Goal: Transaction & Acquisition: Obtain resource

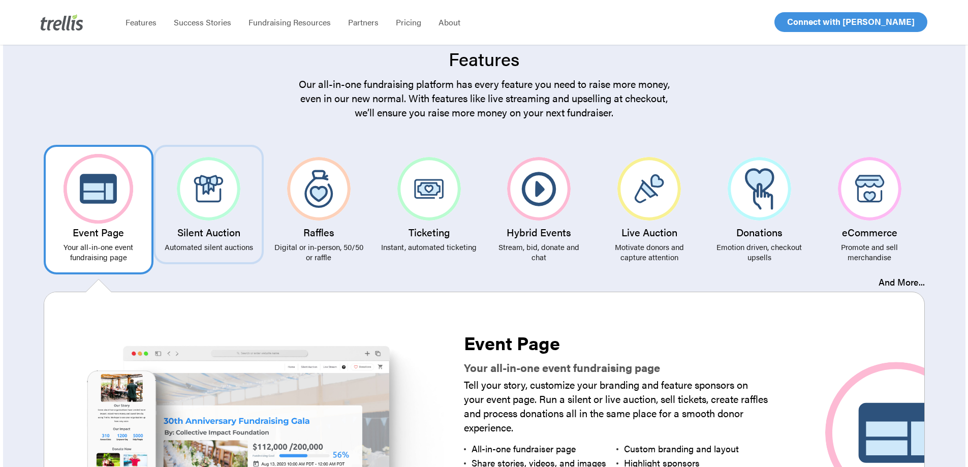
scroll to position [1778, 0]
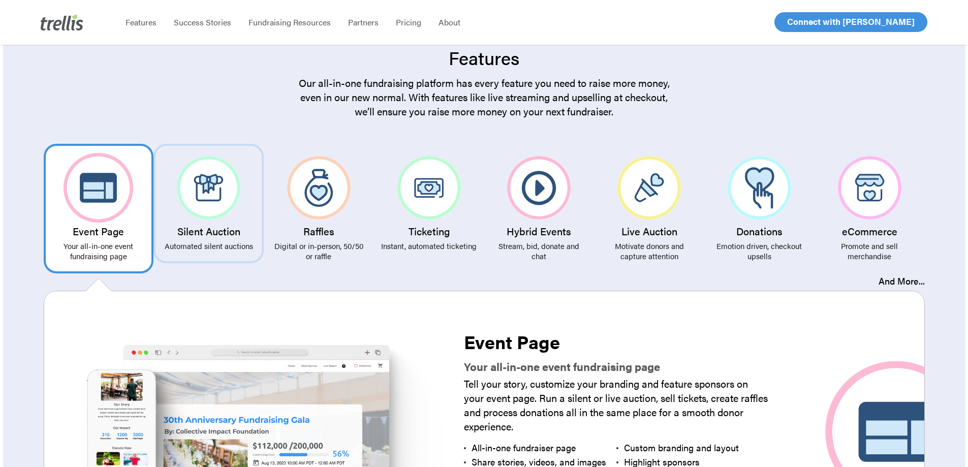
click at [204, 198] on img at bounding box center [208, 187] width 63 height 63
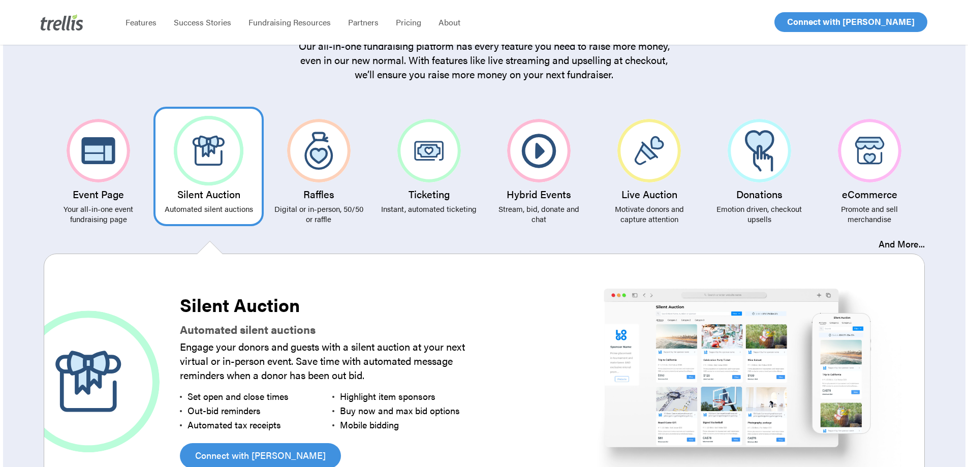
scroll to position [1879, 0]
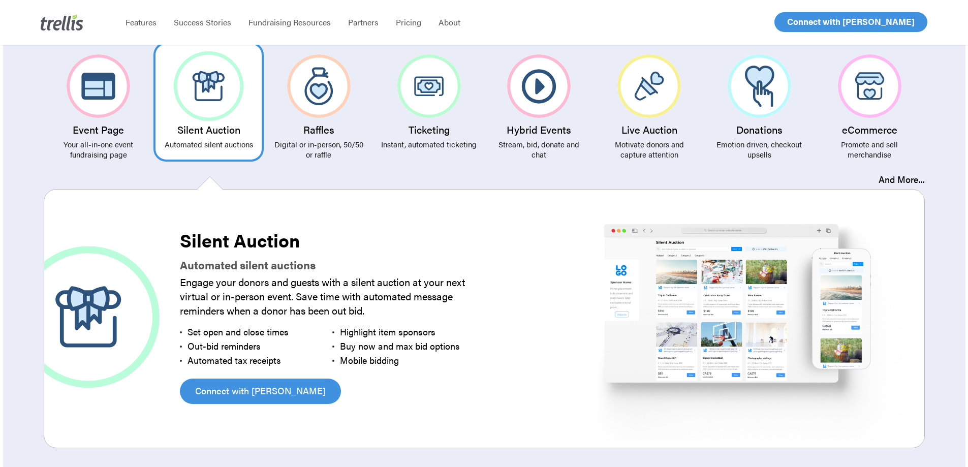
click at [747, 309] on img at bounding box center [741, 316] width 379 height 253
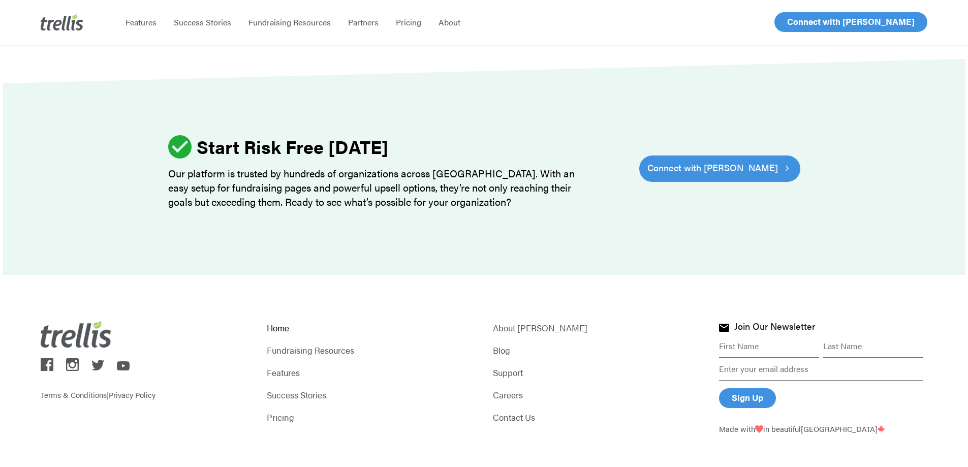
scroll to position [3133, 0]
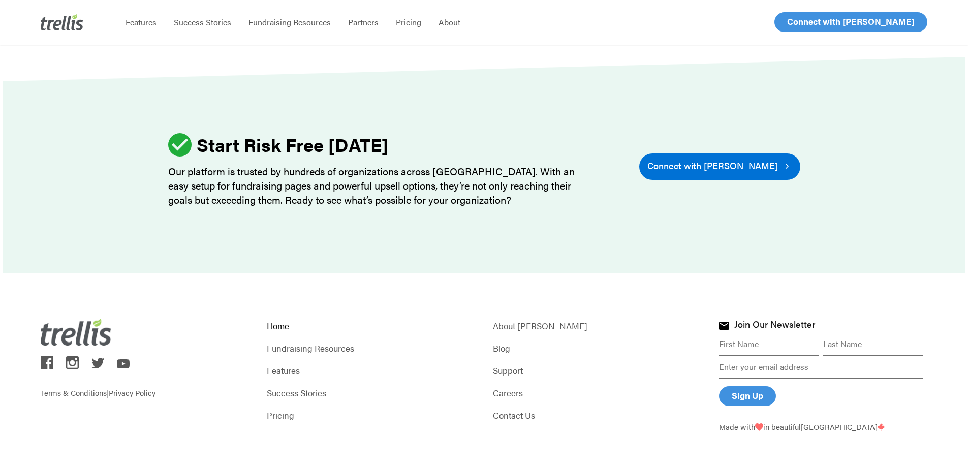
click at [784, 159] on icon at bounding box center [787, 166] width 6 height 14
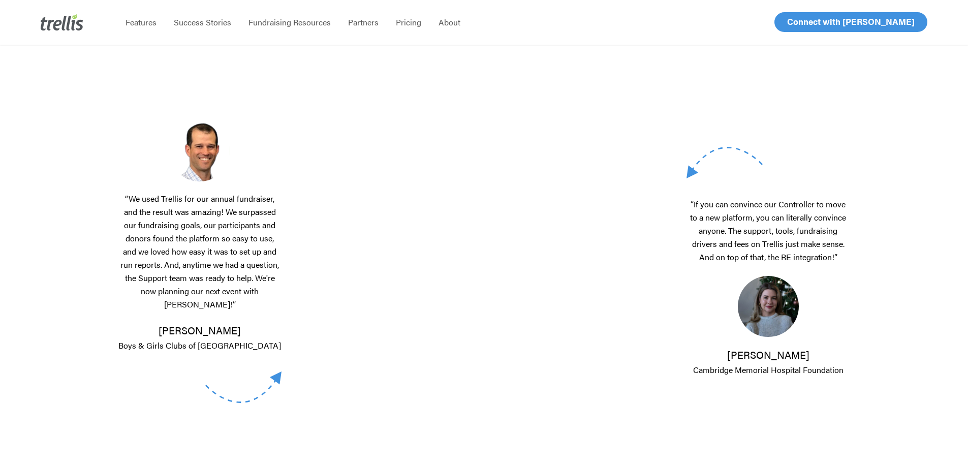
scroll to position [305, 0]
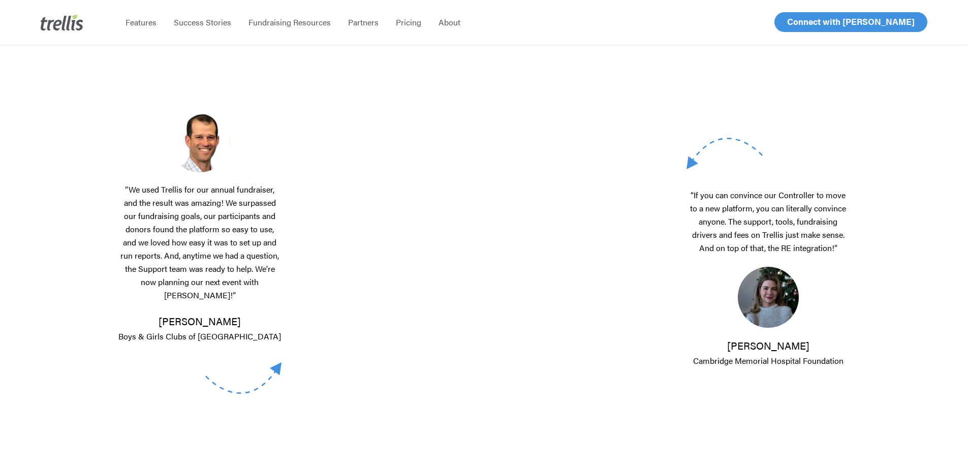
click at [280, 267] on p "“We used Trellis for our annual fundraiser, and the result was amazing! We surp…" at bounding box center [200, 248] width 164 height 131
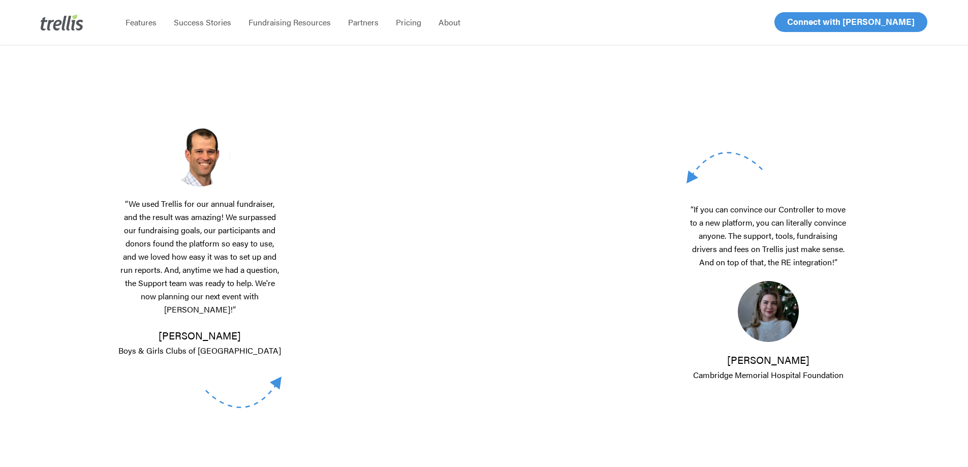
click at [119, 237] on p "“We used Trellis for our annual fundraiser, and the result was amazing! We surp…" at bounding box center [200, 262] width 164 height 131
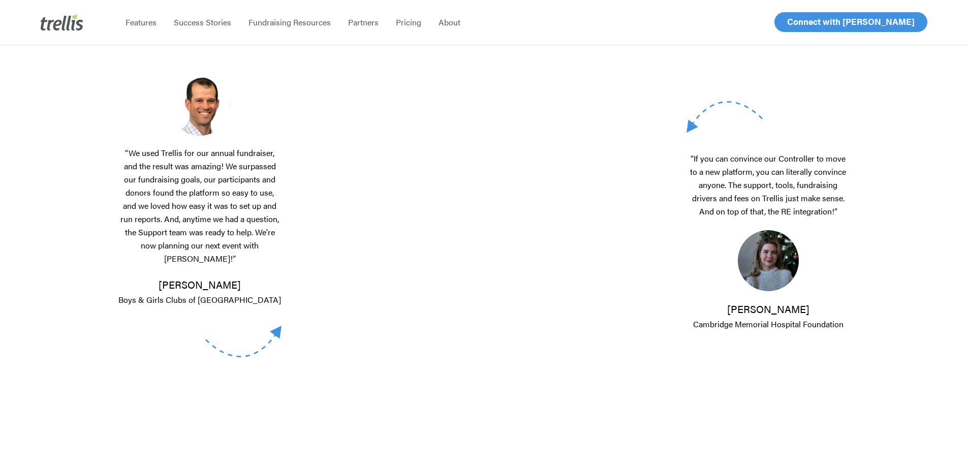
scroll to position [406, 0]
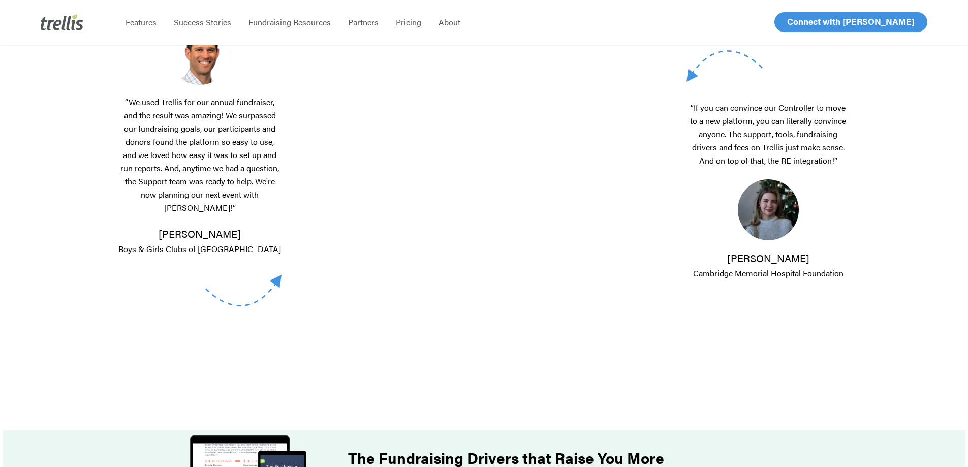
click at [779, 362] on div "“If you can convince our Controller to move to a new platform, you can literall…" at bounding box center [758, 165] width 183 height 530
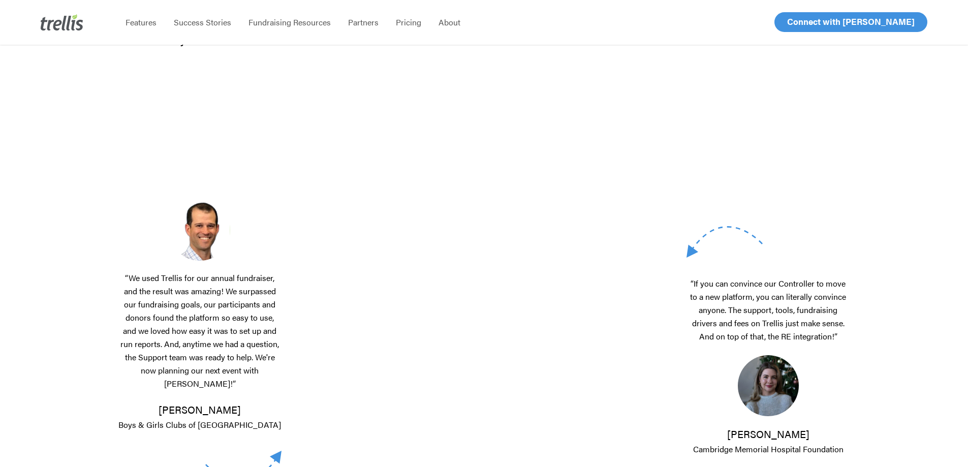
scroll to position [203, 0]
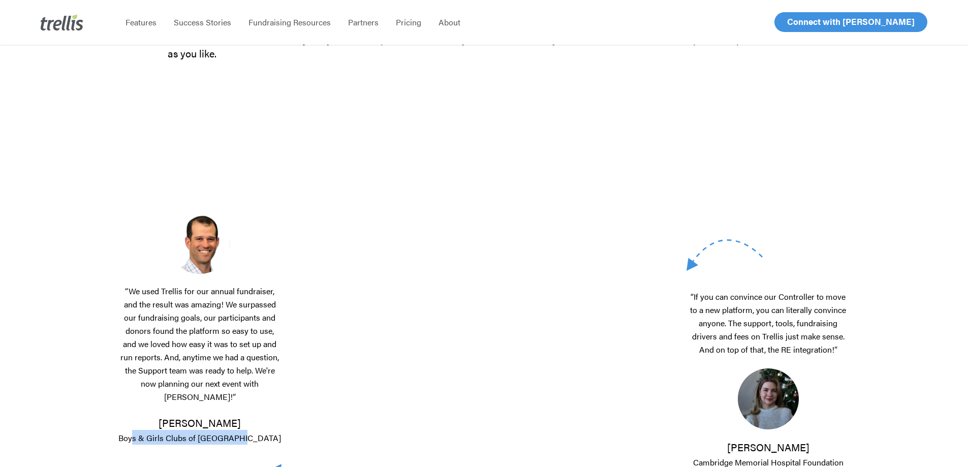
drag, startPoint x: 155, startPoint y: 430, endPoint x: 276, endPoint y: 436, distance: 120.5
click at [276, 436] on p "Chris E. Boys & Girls Clubs of Dorchester" at bounding box center [200, 429] width 164 height 29
click at [245, 358] on p "“We used Trellis for our annual fundraiser, and the result was amazing! We surp…" at bounding box center [200, 349] width 164 height 131
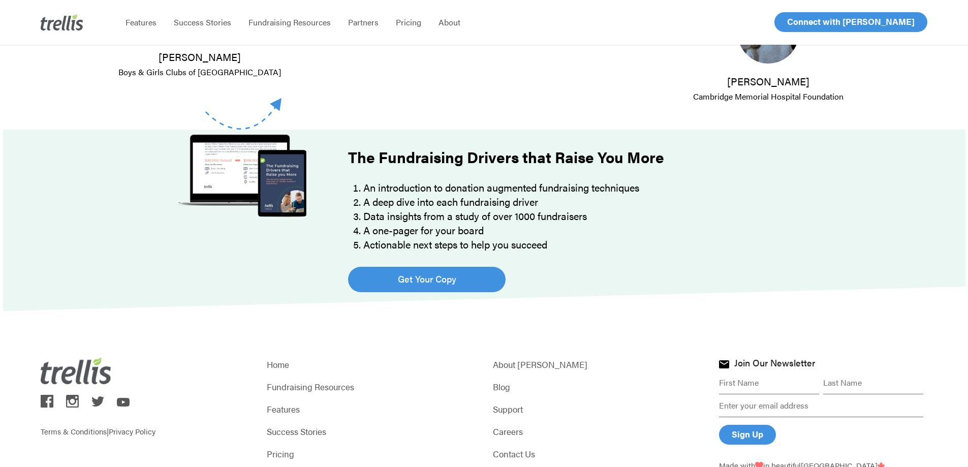
scroll to position [496, 0]
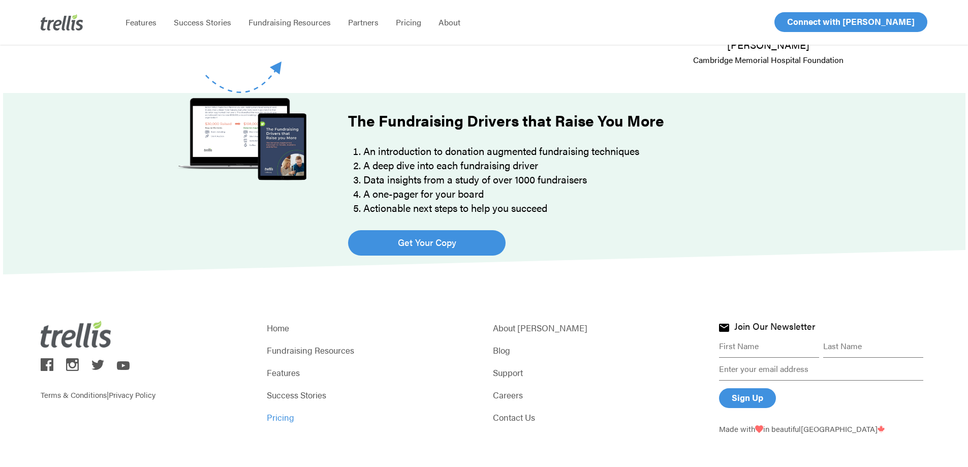
click at [274, 410] on link "Pricing" at bounding box center [371, 417] width 208 height 14
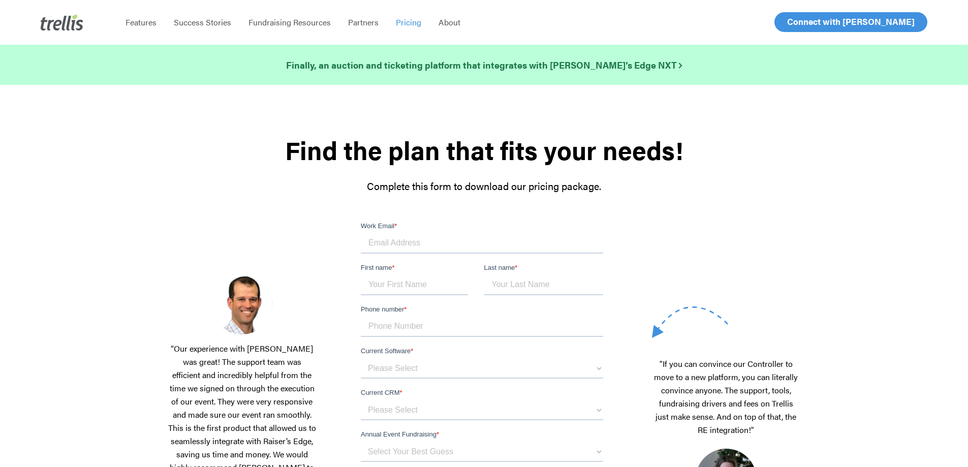
click at [408, 246] on input "Work Email *" at bounding box center [482, 243] width 242 height 20
type input "mrussett@bgc-tc.org"
click at [410, 277] on input "First name *" at bounding box center [414, 285] width 107 height 20
type input "Matt"
type input "Russett"
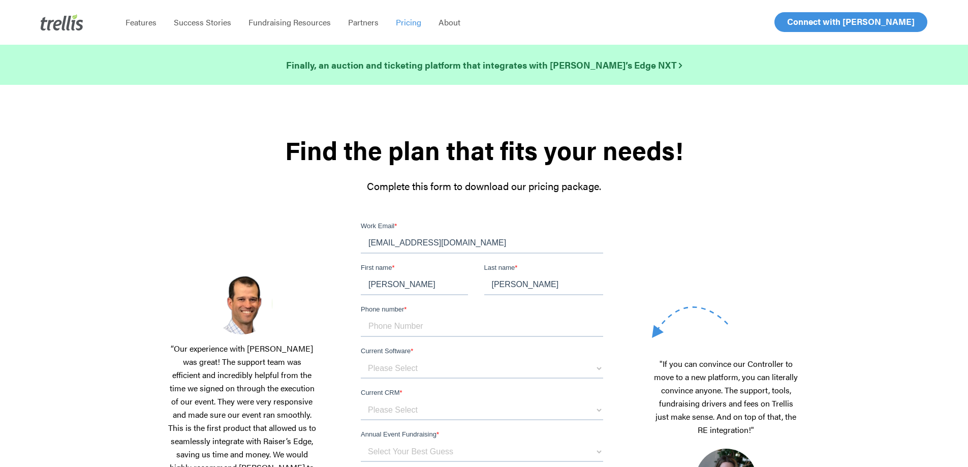
type input "m"
type input "7127909041"
select select "OneCause"
select select "Blackbaud Raiser's Edge"
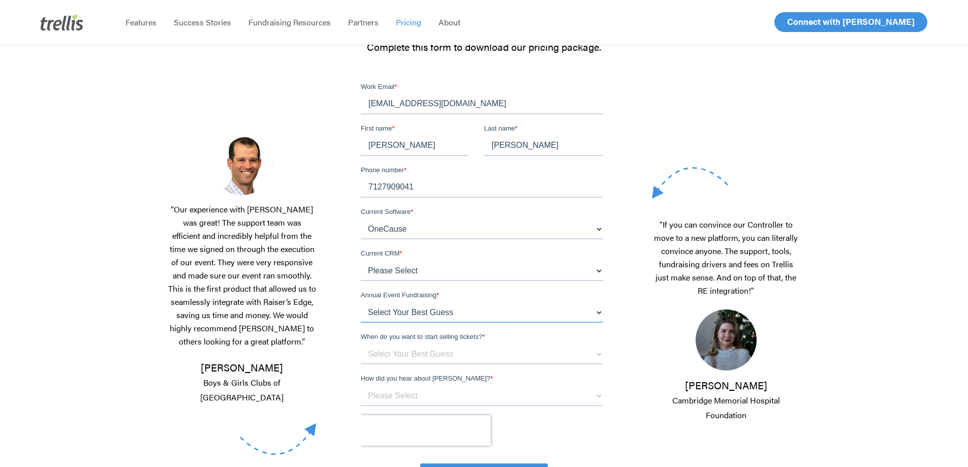
scroll to position [152, 0]
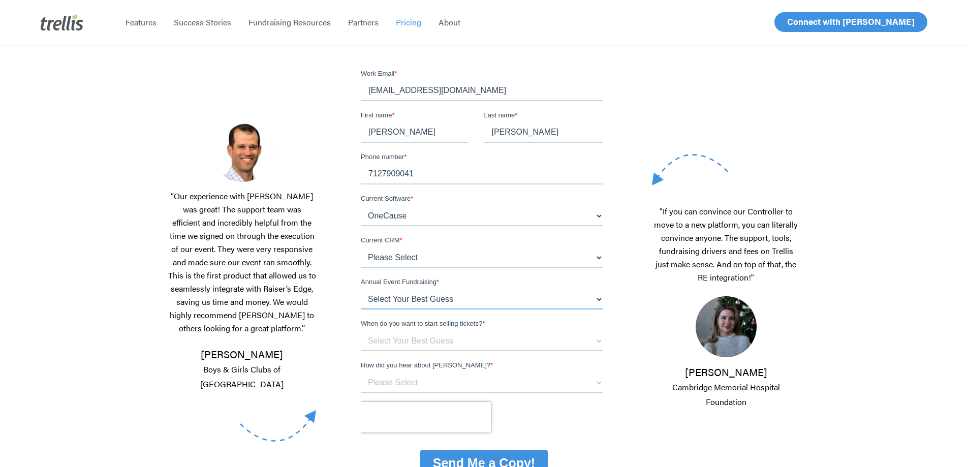
click at [449, 303] on select "Select Your Best Guess below $150k per year $150k - $500k $500k+" at bounding box center [482, 299] width 242 height 20
select select "$150k - $500k"
click at [361, 289] on select "Select Your Best Guess below $150k per year $150k - $500k $500k+" at bounding box center [482, 299] width 242 height 20
click at [416, 341] on select "Select Your Best Guess Unsure 1 - 3 months 3 - 6 months 6 months + Immediately" at bounding box center [482, 341] width 242 height 20
select select "3 - 6 months"
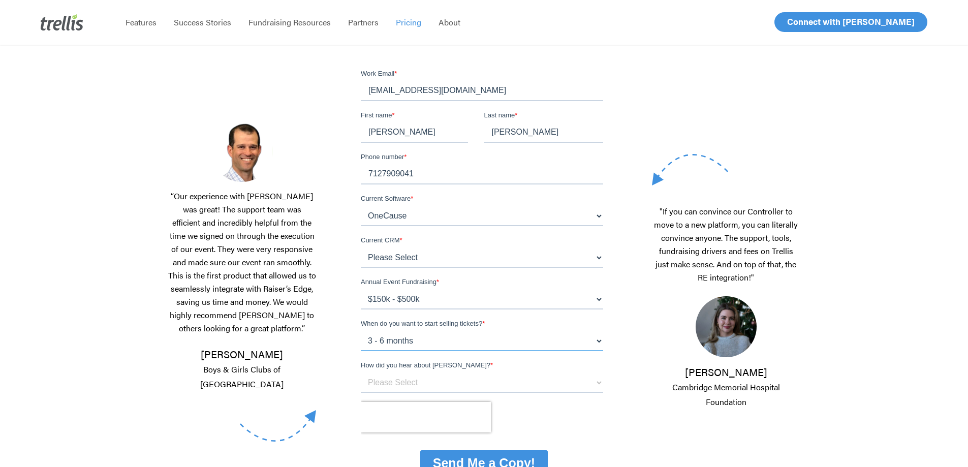
click at [361, 331] on select "Select Your Best Guess Unsure 1 - 3 months 3 - 6 months 6 months + Immediately" at bounding box center [482, 341] width 242 height 20
click at [405, 383] on select "Please Select Referral From a Friend Attended an Event that Used Trellis Blackb…" at bounding box center [482, 382] width 242 height 20
select select "Blackbaud Marketplace"
click at [361, 372] on select "Please Select Referral From a Friend Attended an Event that Used Trellis Blackb…" at bounding box center [482, 382] width 242 height 20
click at [319, 348] on div "“Our experience with Trellis was great! The support team was efficient and incr…" at bounding box center [242, 281] width 161 height 425
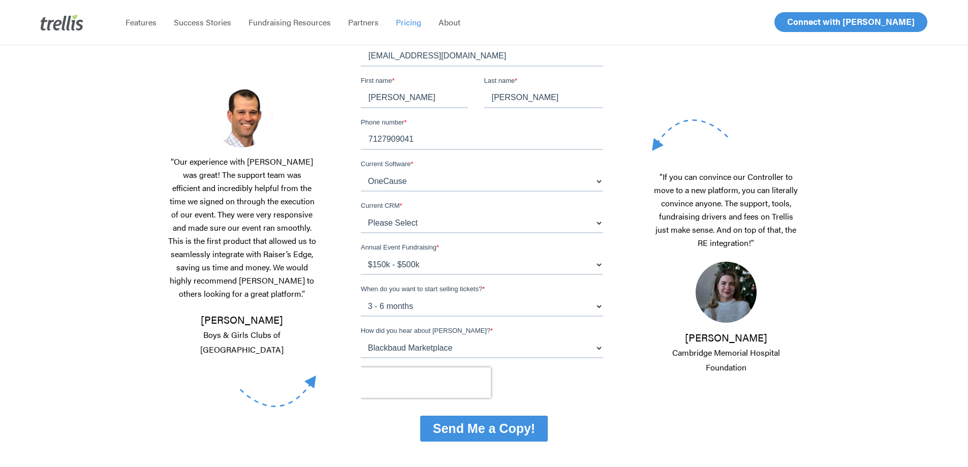
scroll to position [203, 0]
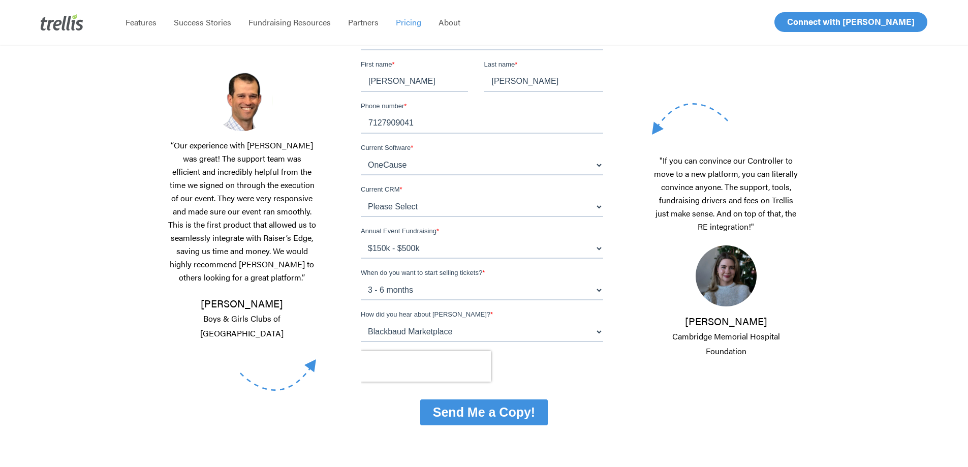
click at [573, 379] on div at bounding box center [484, 366] width 246 height 30
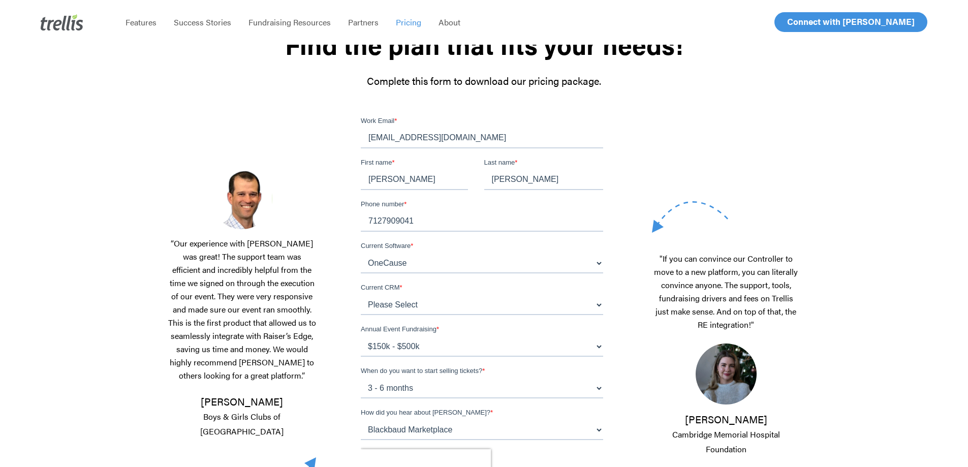
scroll to position [254, 0]
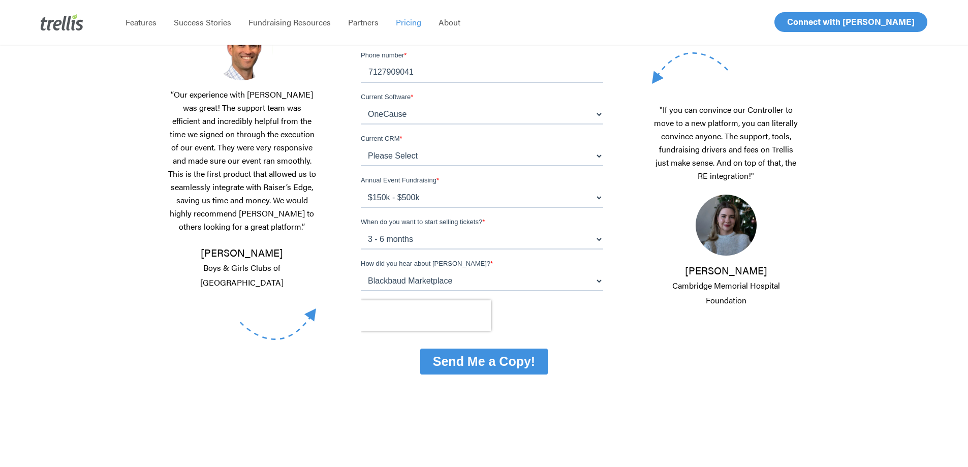
click at [512, 366] on input "Send Me a Copy!" at bounding box center [483, 361] width 127 height 26
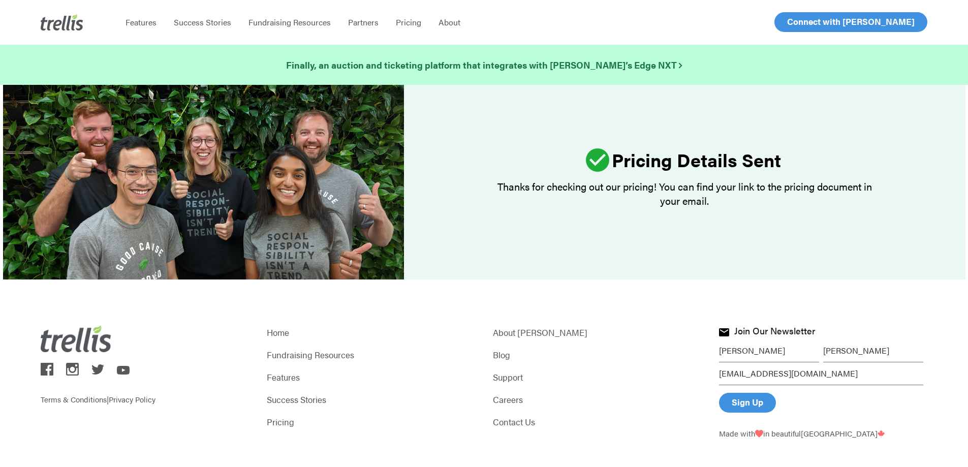
click at [696, 235] on div "Pricing Details Sent Thanks for checking out our pricing! You can find your lin…" at bounding box center [684, 182] width 561 height 195
